Goal: Task Accomplishment & Management: Manage account settings

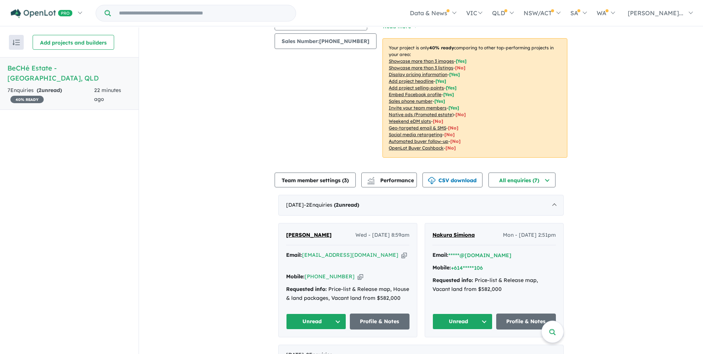
scroll to position [111, 0]
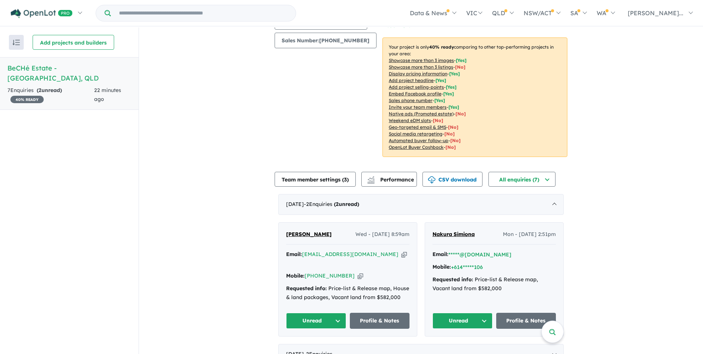
click at [486, 314] on button "Unread" at bounding box center [463, 321] width 60 height 16
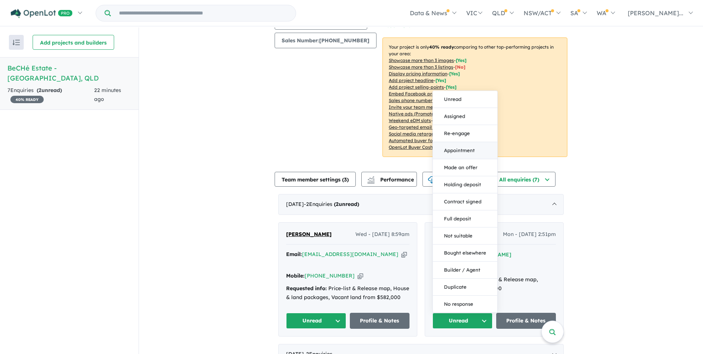
click at [459, 143] on button "Appointment" at bounding box center [465, 150] width 65 height 17
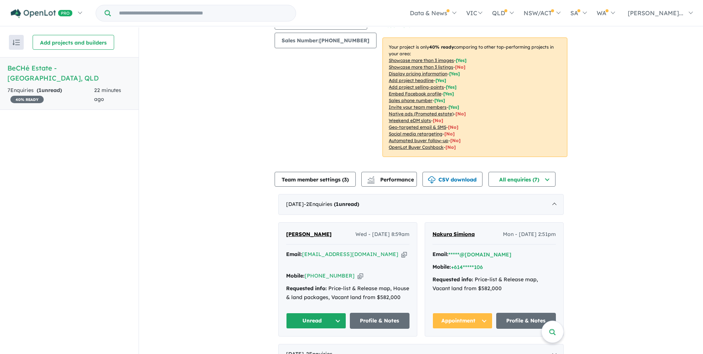
click at [299, 235] on span "[PERSON_NAME]" at bounding box center [309, 234] width 46 height 7
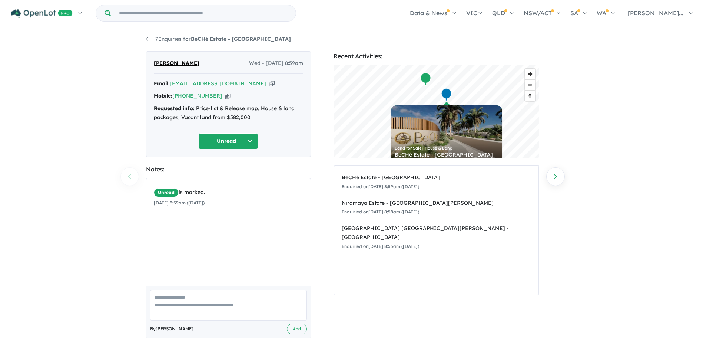
scroll to position [1, 0]
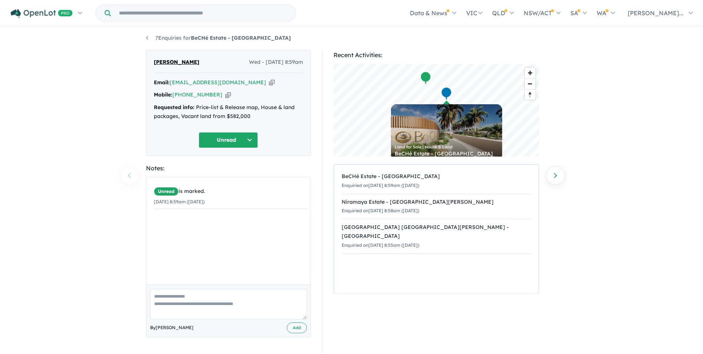
click at [175, 110] on strong "Requested info:" at bounding box center [174, 107] width 41 height 7
click at [147, 40] on link "7 Enquiries for BeCHé Estate - Craiglie" at bounding box center [218, 37] width 145 height 7
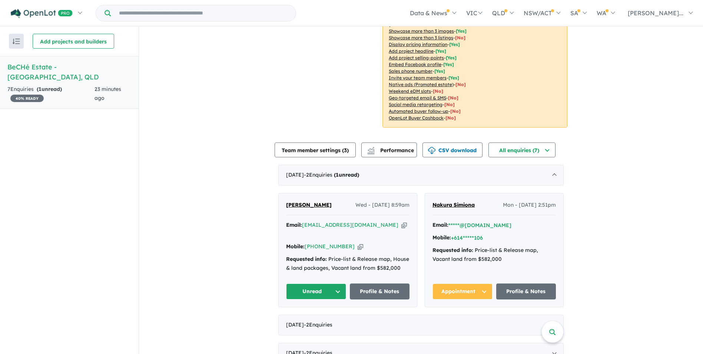
scroll to position [148, 0]
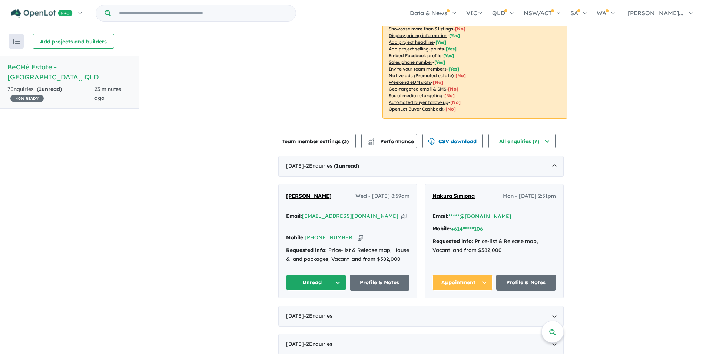
click at [307, 197] on span "[PERSON_NAME]" at bounding box center [309, 195] width 46 height 7
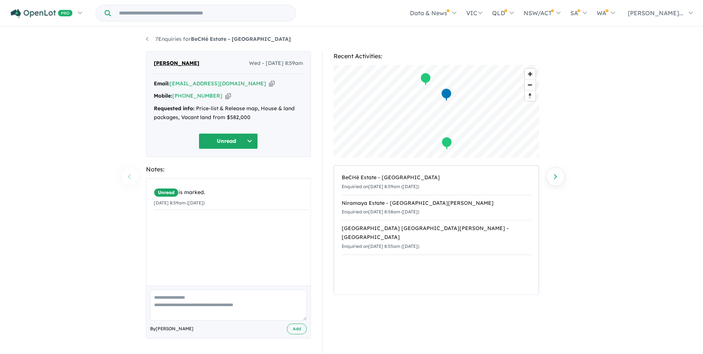
click at [247, 143] on button "Unread" at bounding box center [228, 141] width 59 height 16
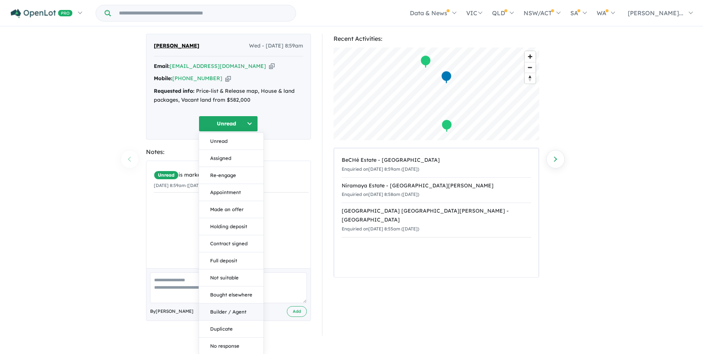
scroll to position [18, 0]
click at [230, 347] on button "No response" at bounding box center [231, 345] width 65 height 17
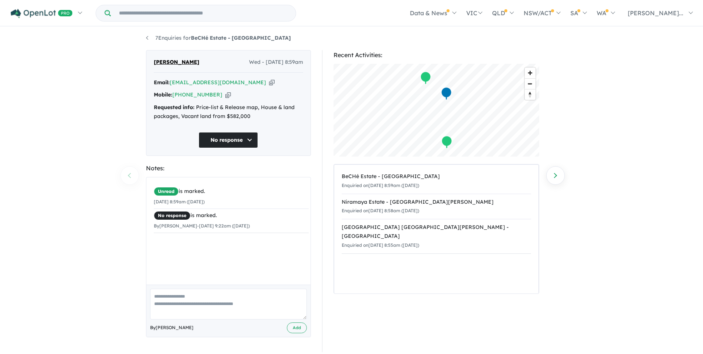
click at [269, 83] on icon "button" at bounding box center [272, 83] width 6 height 8
click at [225, 96] on icon "button" at bounding box center [228, 95] width 6 height 8
